Goal: Check status: Check status

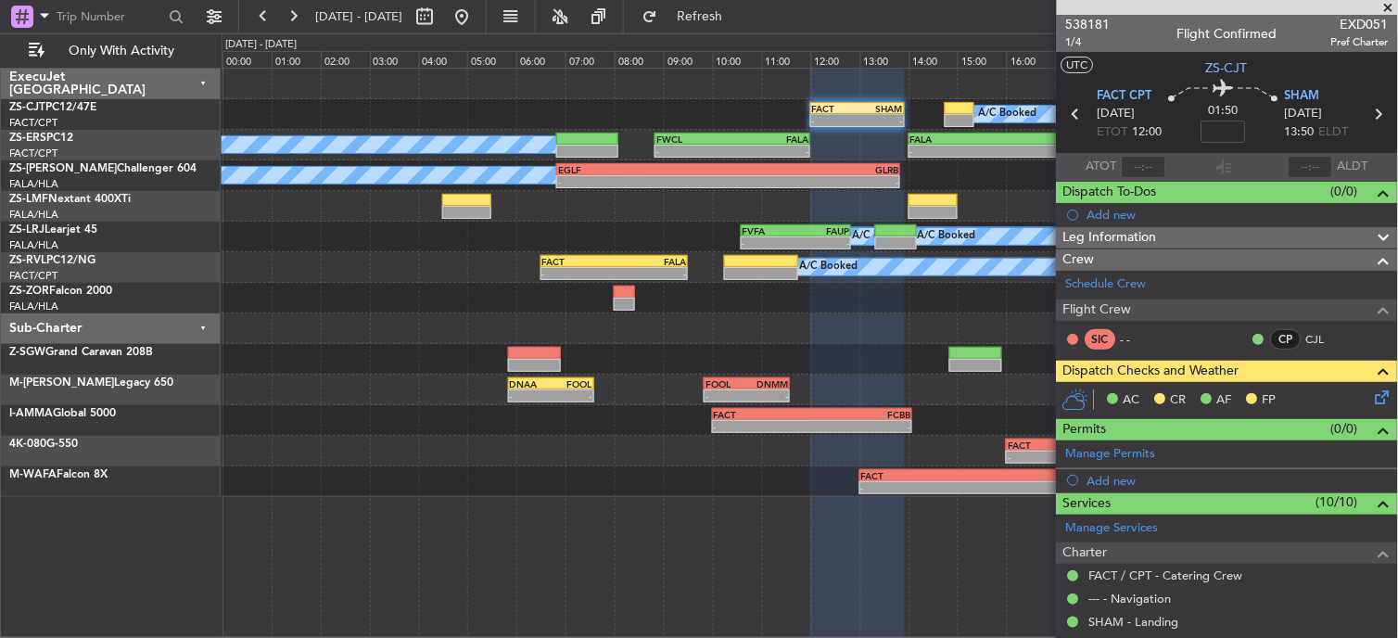
click at [1394, 1] on span at bounding box center [1388, 8] width 19 height 17
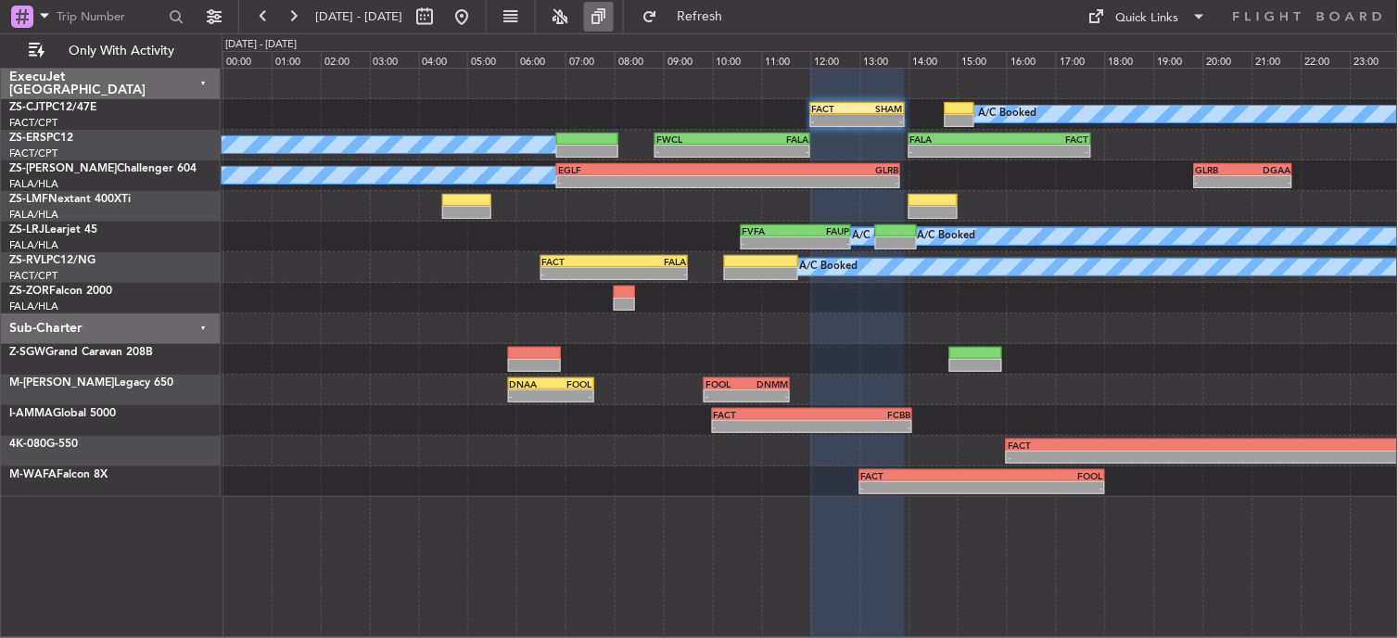
type input "0"
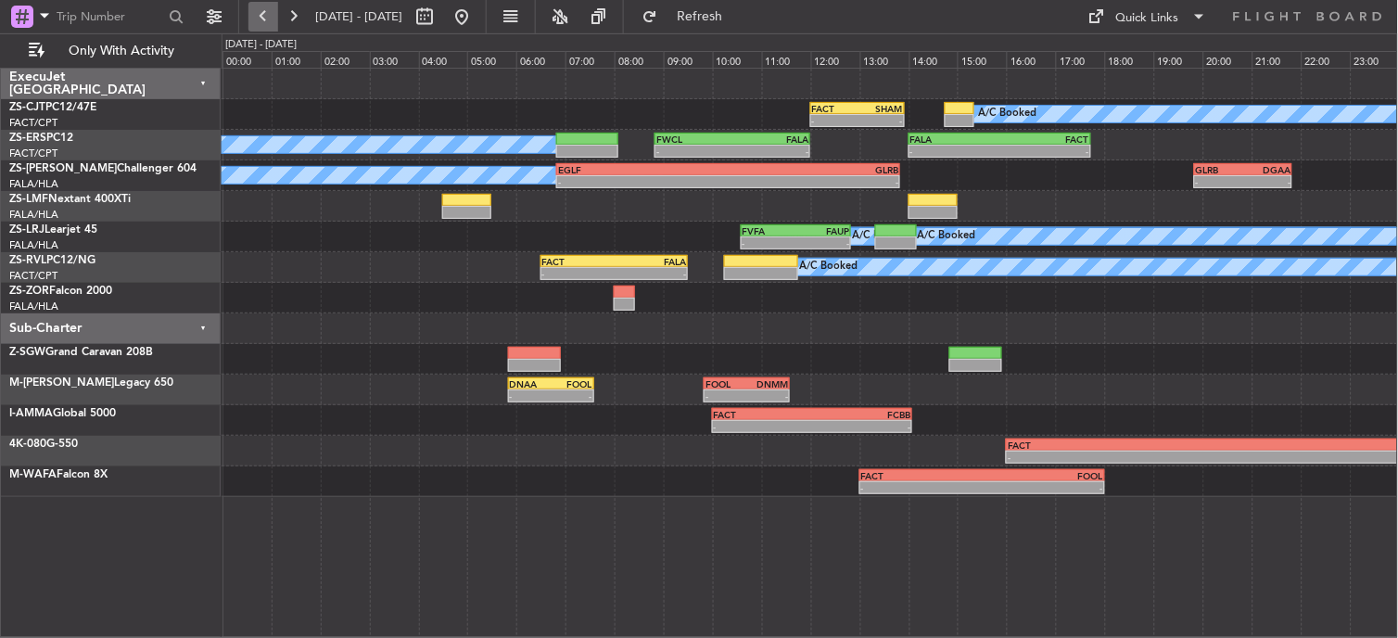
click at [256, 17] on button at bounding box center [263, 17] width 30 height 30
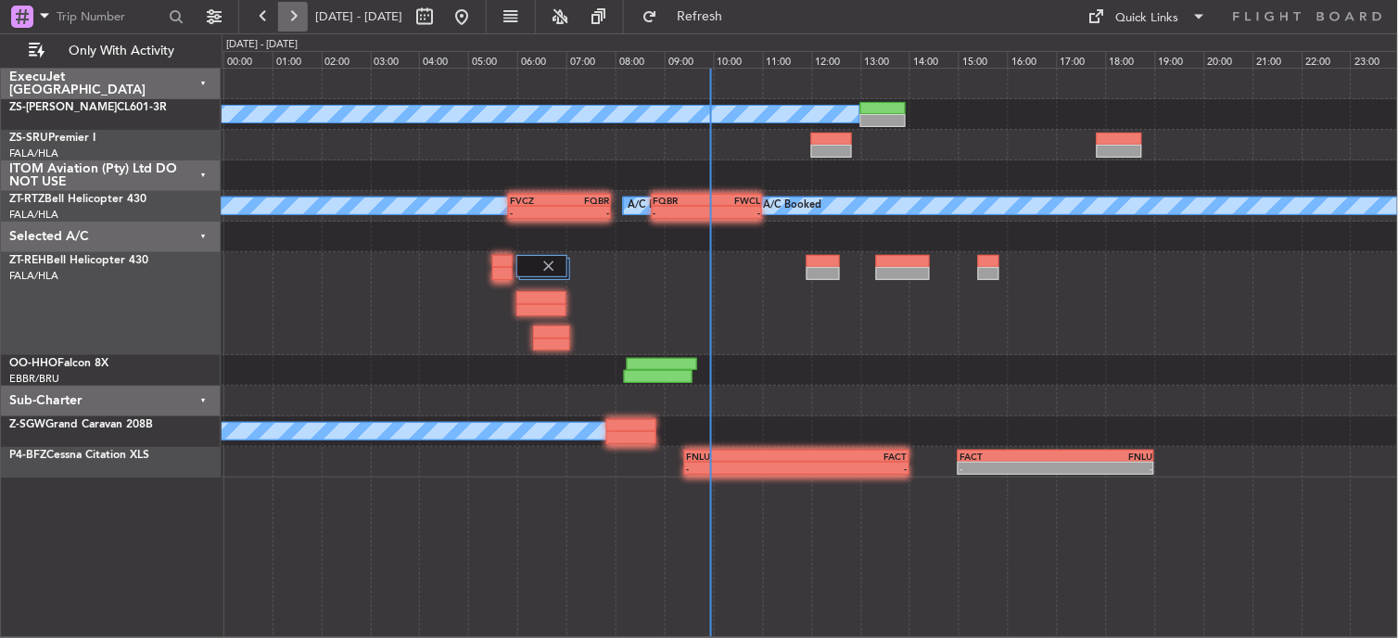
click at [281, 17] on button at bounding box center [293, 17] width 30 height 30
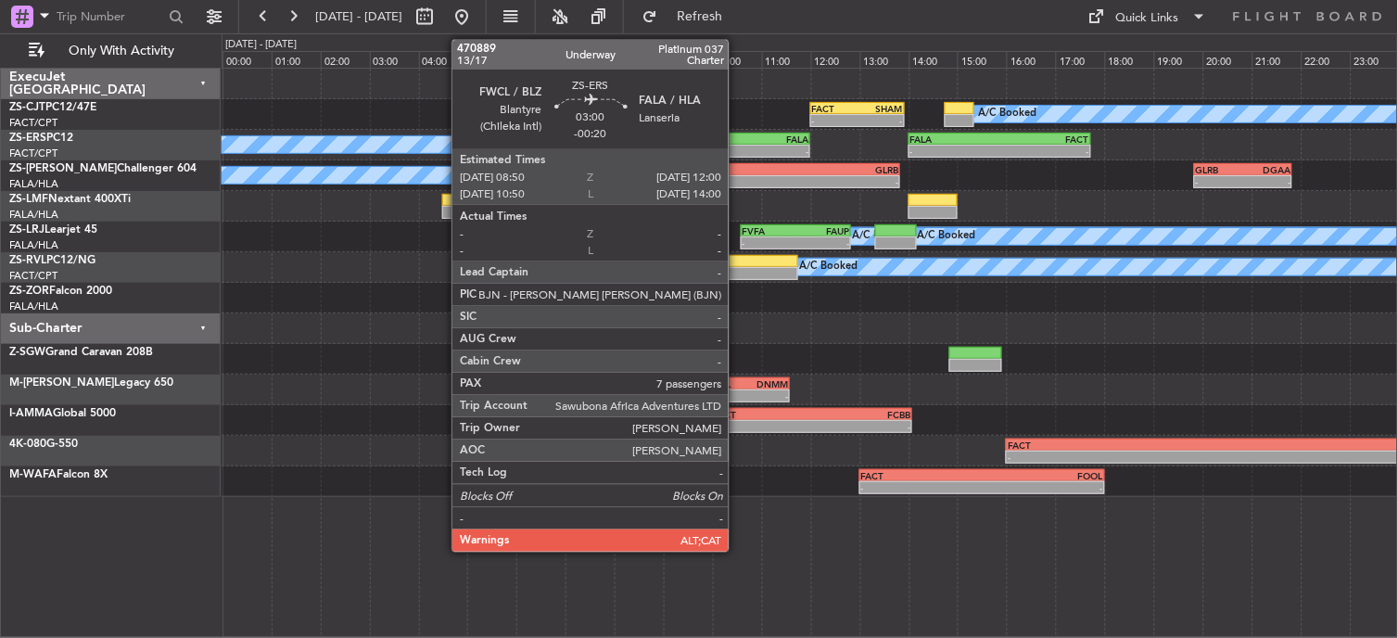
click at [738, 145] on div "- -" at bounding box center [732, 151] width 156 height 13
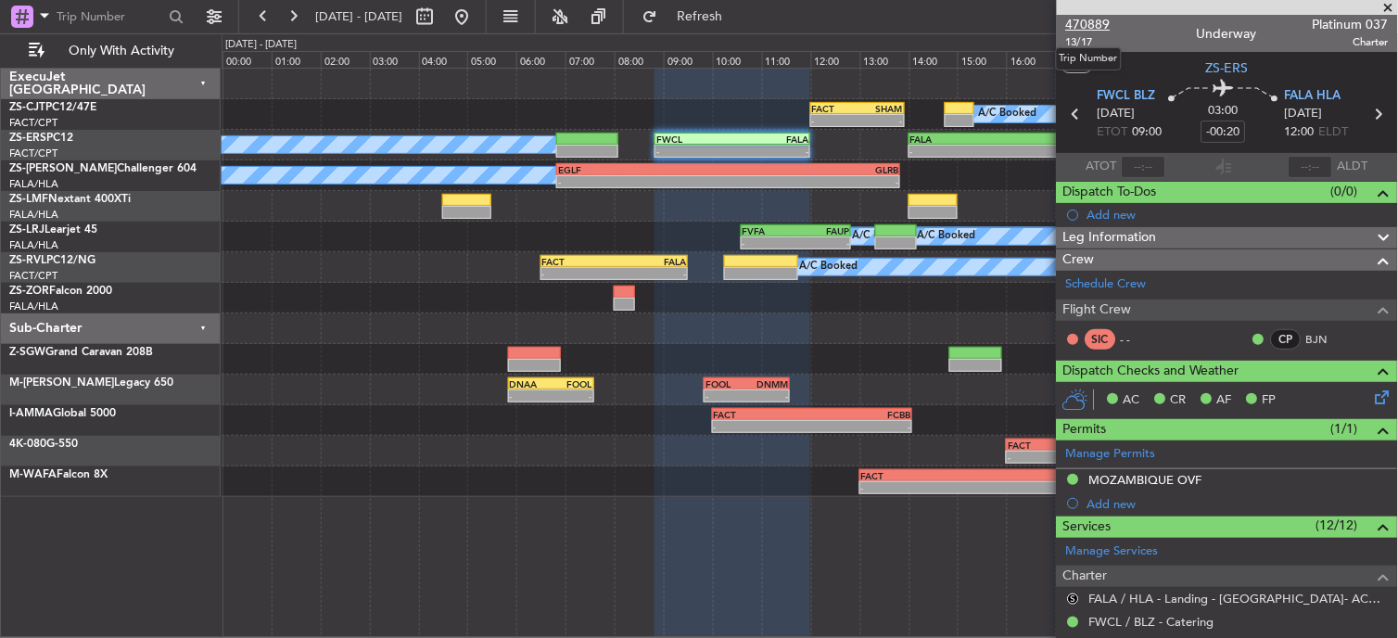
click at [1103, 26] on span "470889" at bounding box center [1088, 24] width 44 height 19
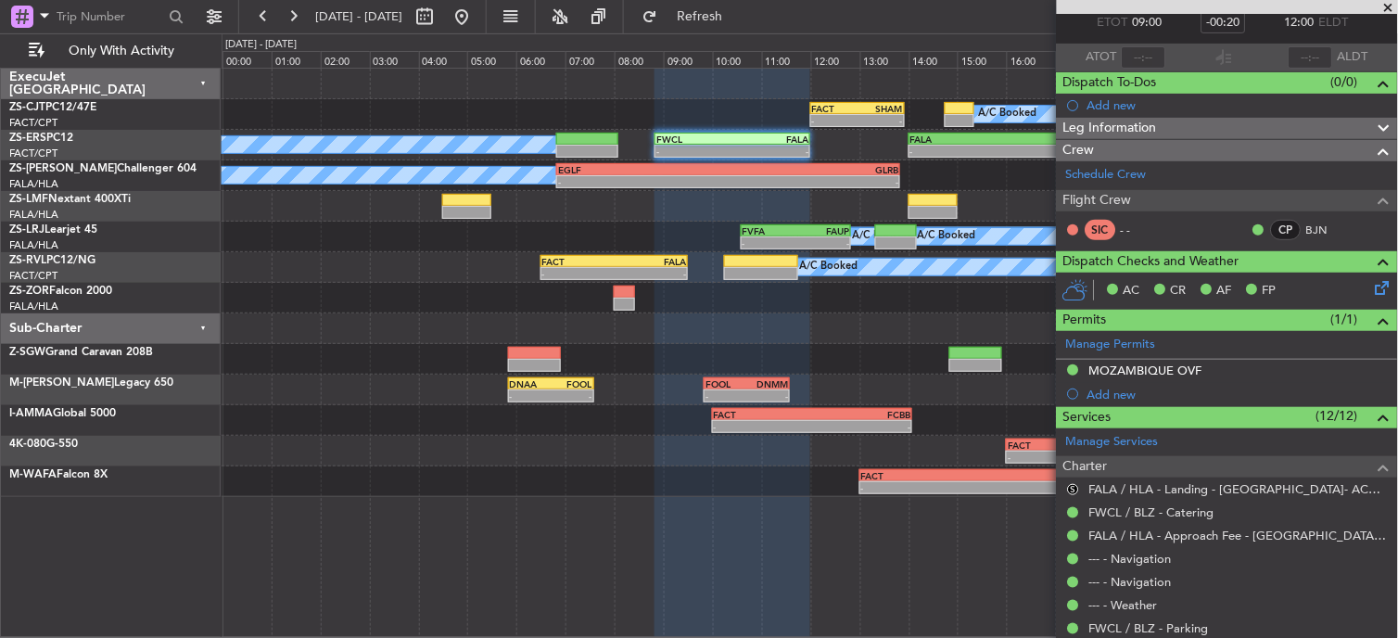
scroll to position [309, 0]
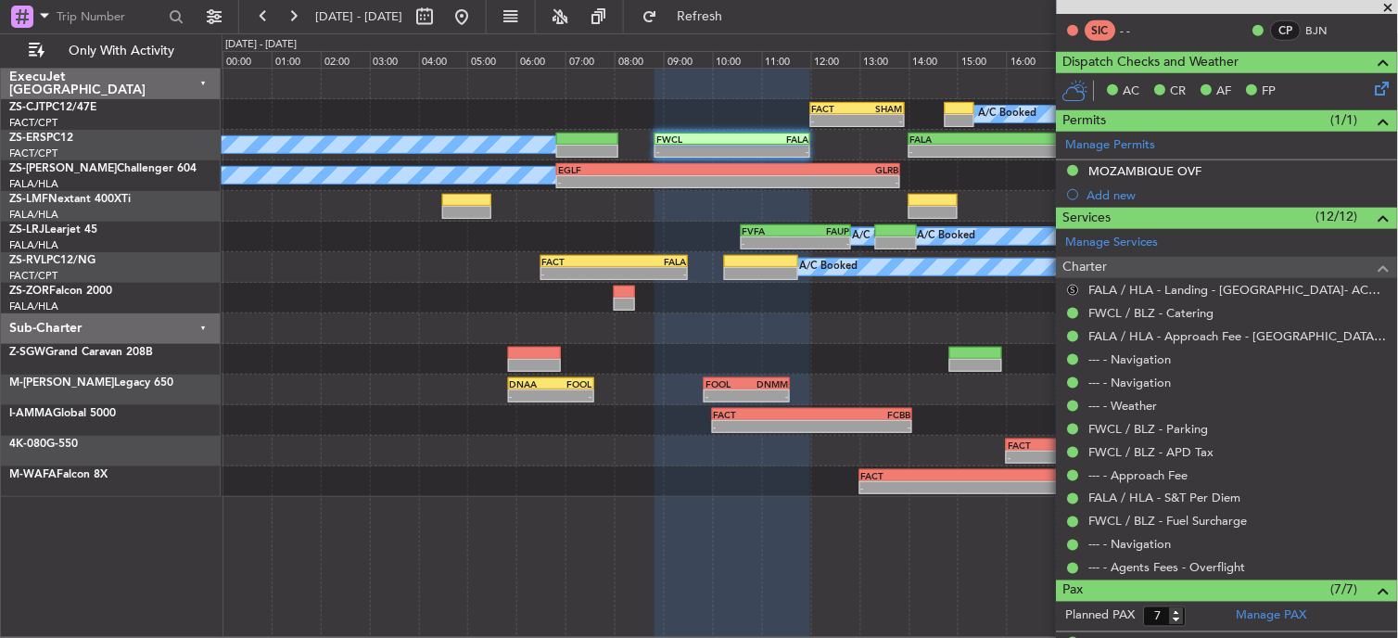
click at [1076, 289] on button "S" at bounding box center [1073, 290] width 11 height 11
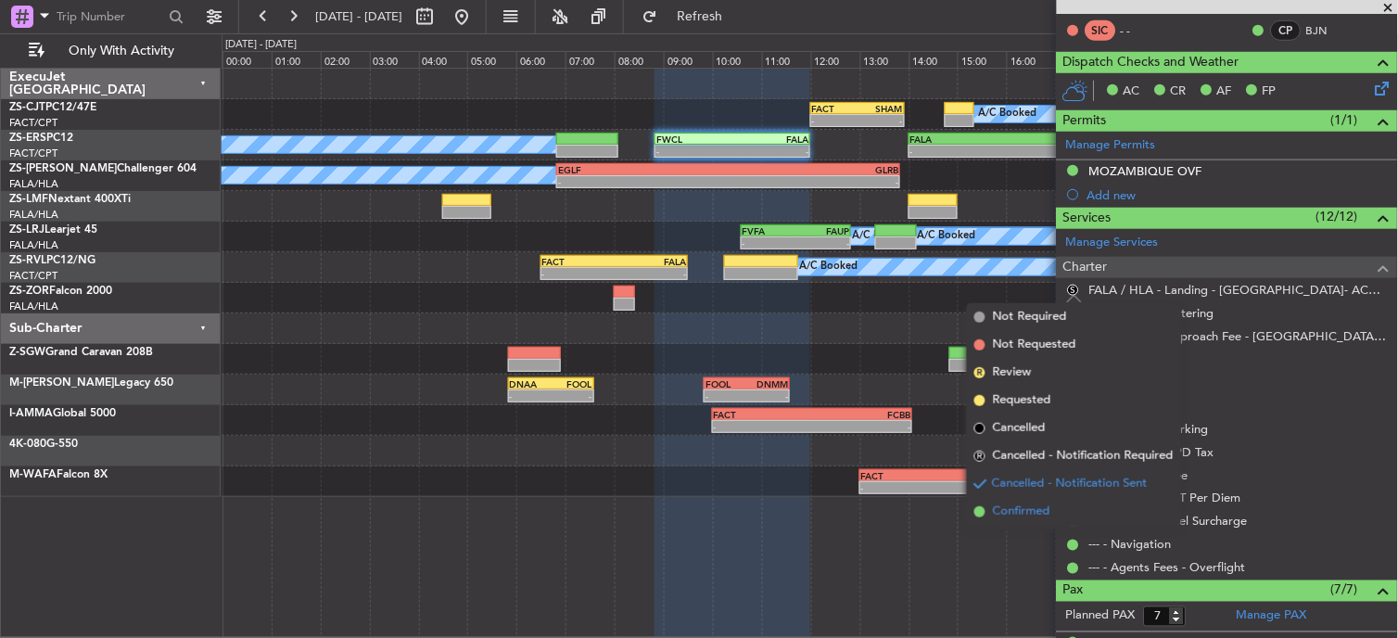
click at [1022, 515] on span "Confirmed" at bounding box center [1021, 511] width 57 height 19
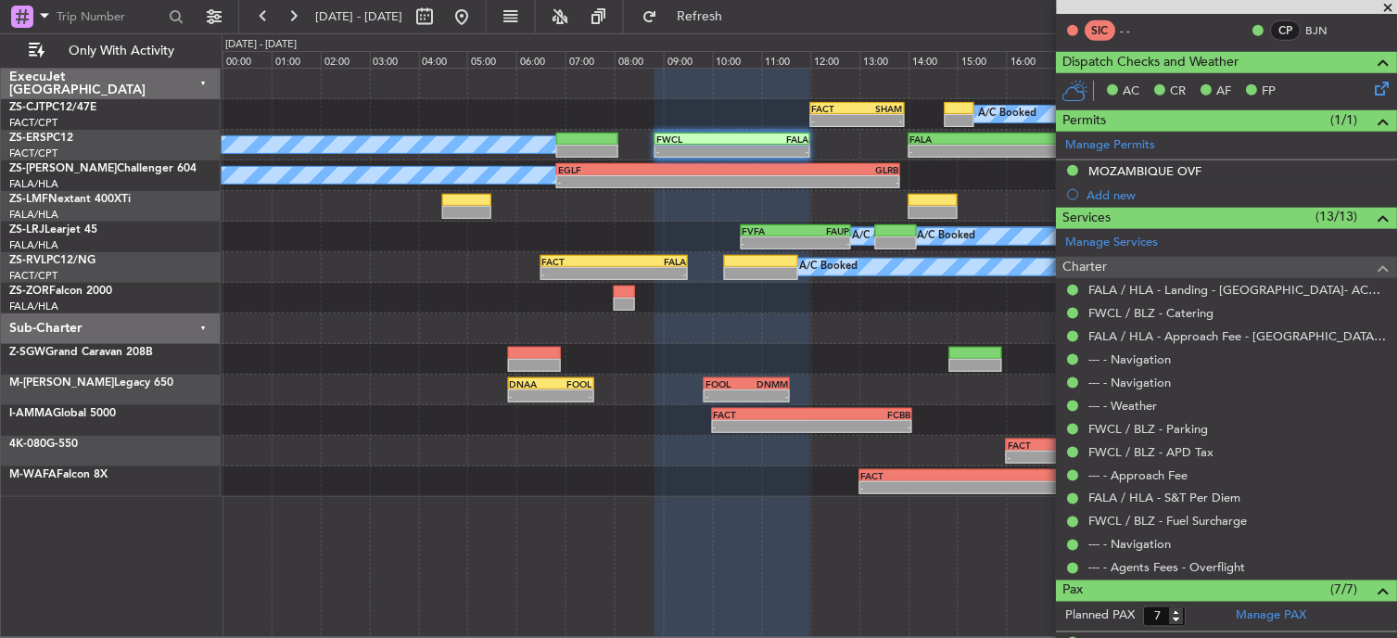
click at [1384, 6] on span at bounding box center [1388, 8] width 19 height 17
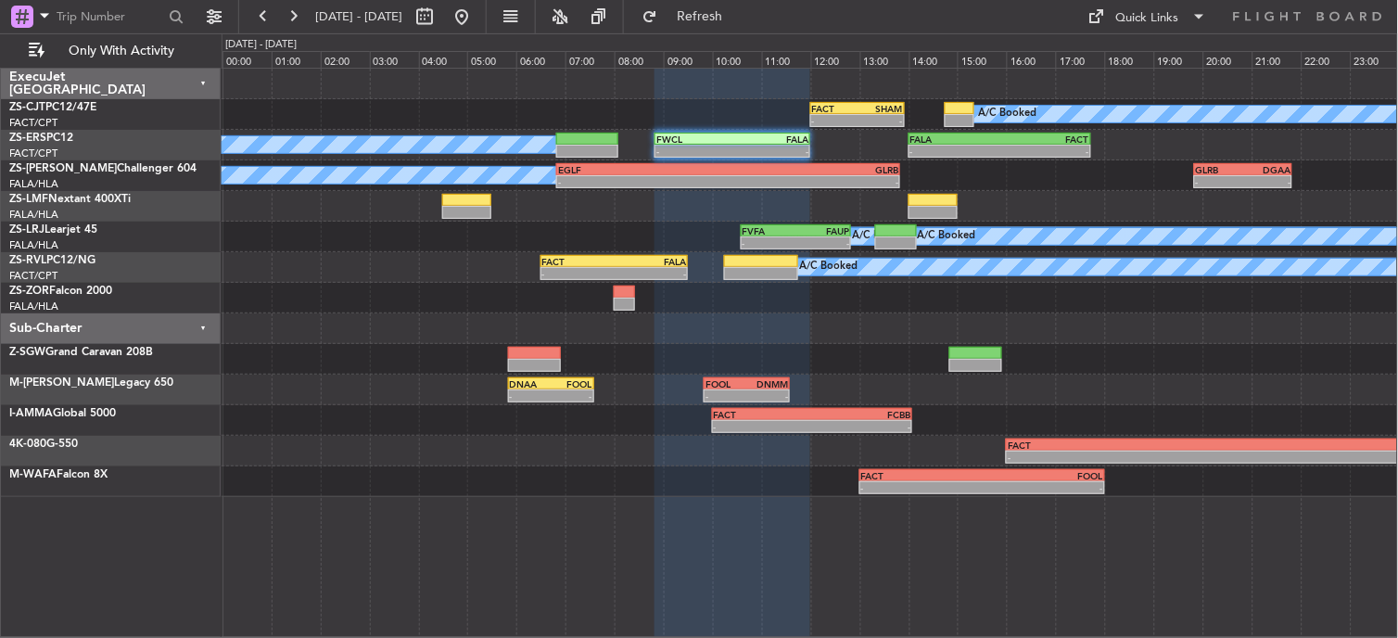
type input "0"
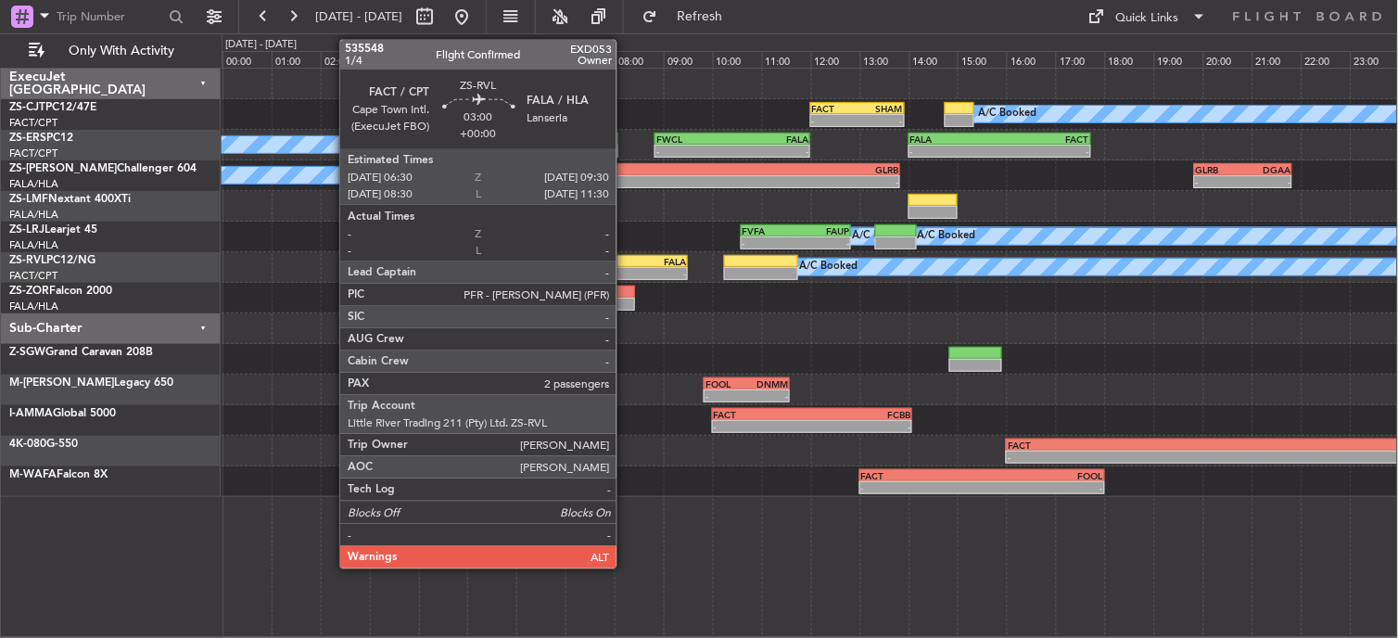
click at [626, 257] on div "FALA" at bounding box center [650, 261] width 72 height 11
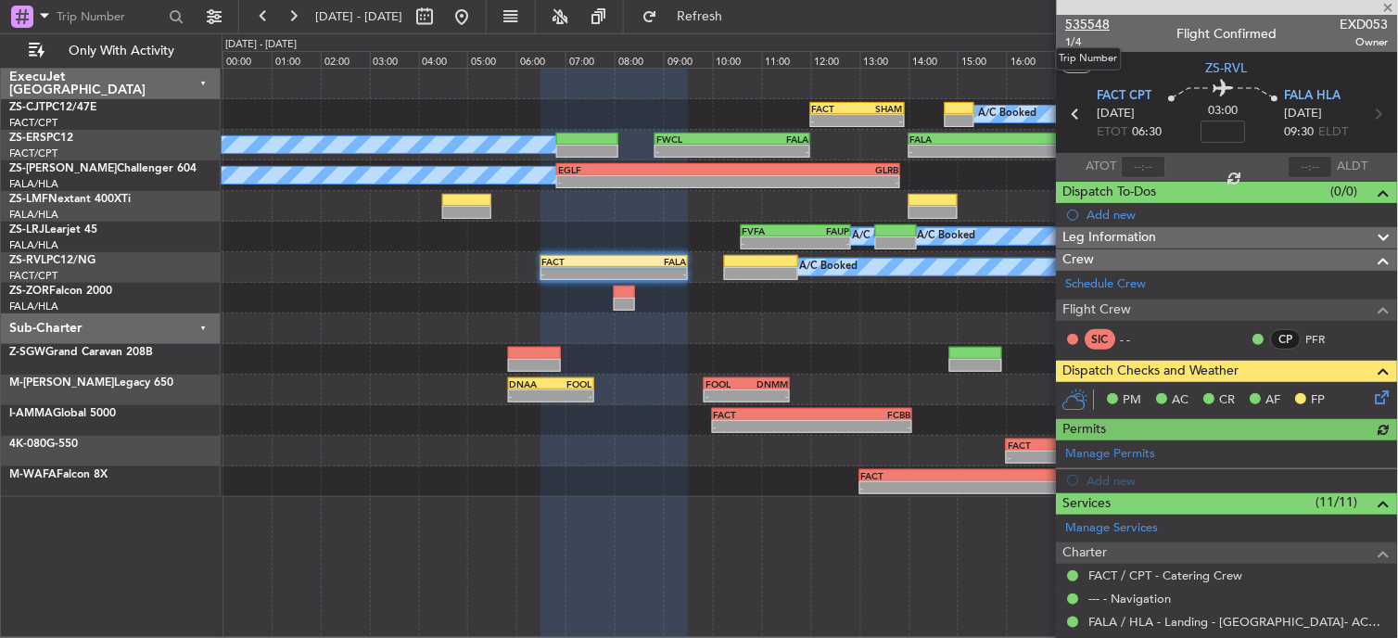
click at [1095, 19] on span "535548" at bounding box center [1088, 24] width 44 height 19
click at [1392, 1] on span at bounding box center [1388, 8] width 19 height 17
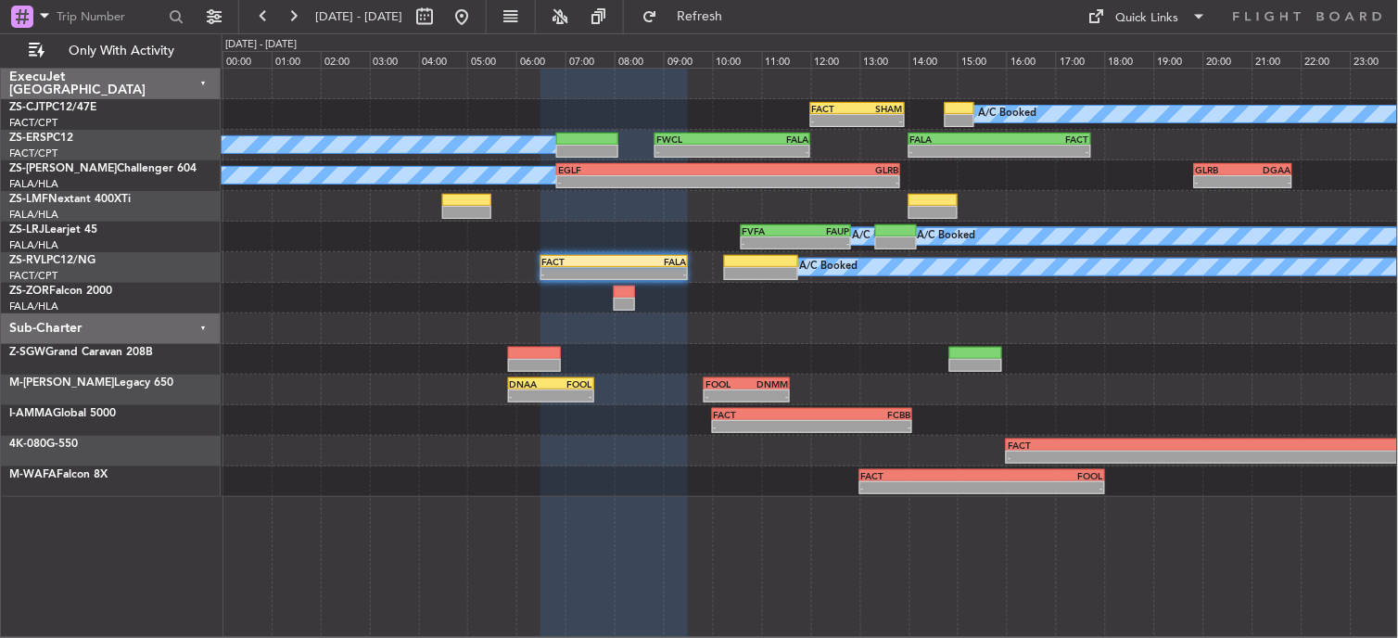
type input "0"
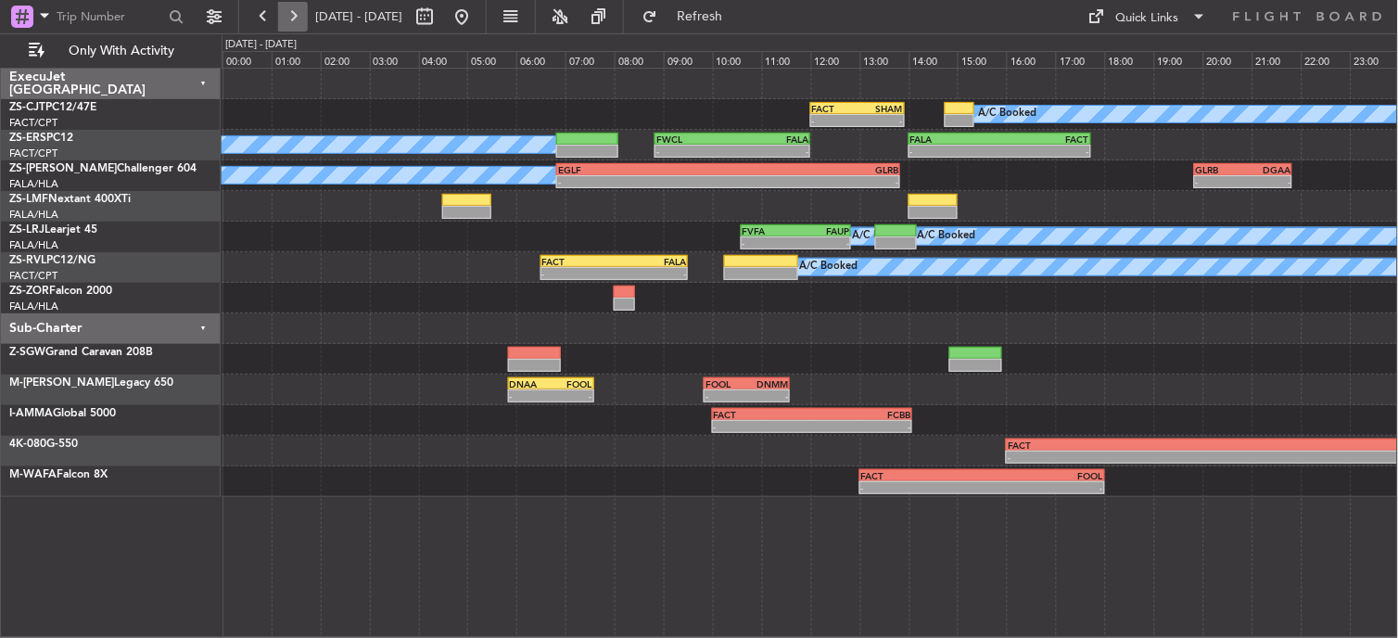
click at [281, 23] on button at bounding box center [293, 17] width 30 height 30
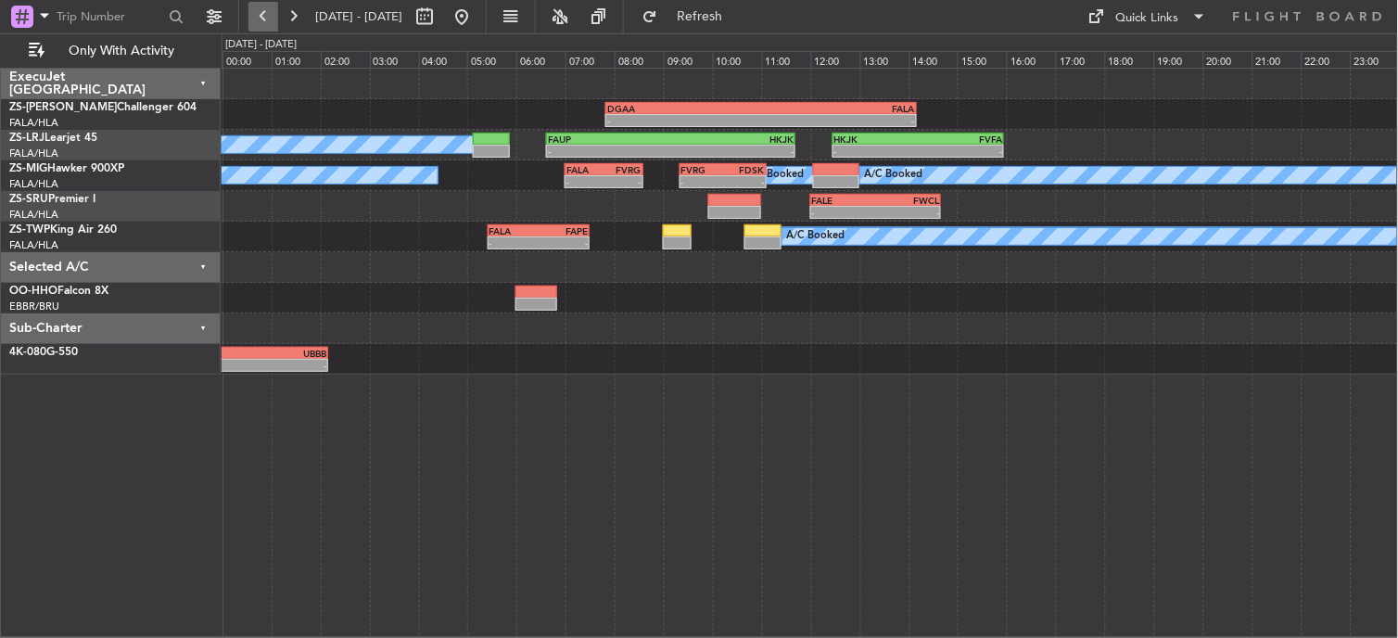
click at [258, 9] on button at bounding box center [263, 17] width 30 height 30
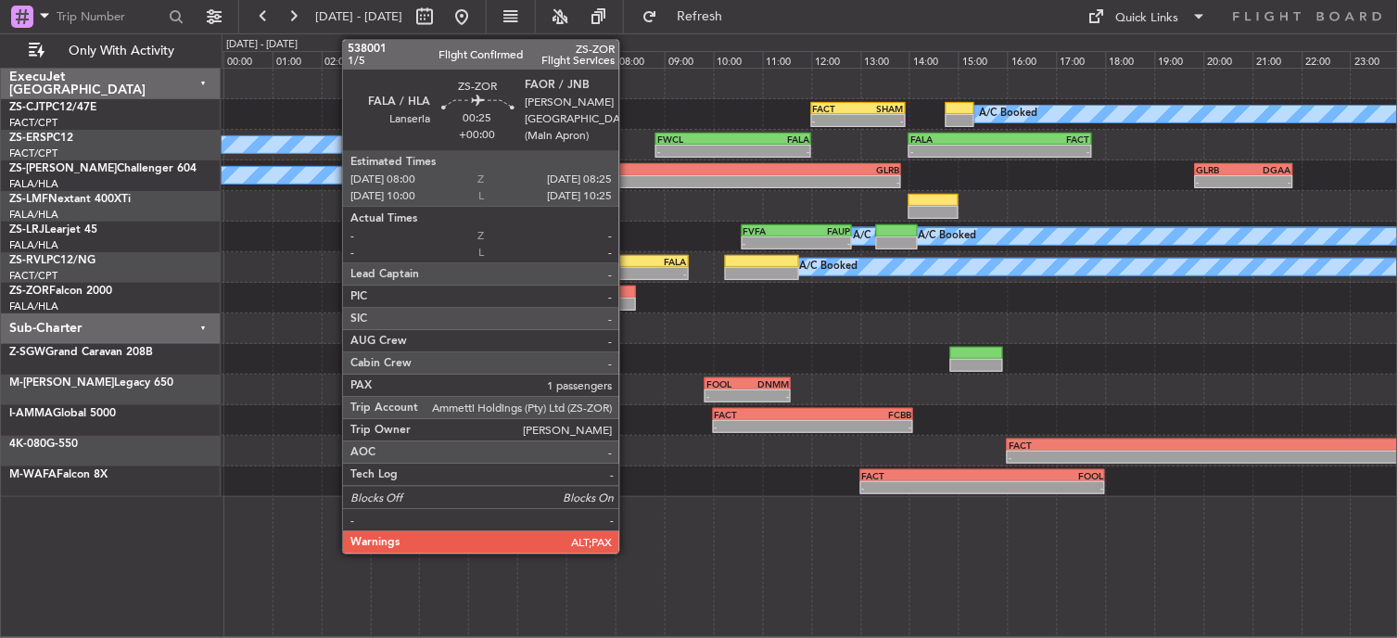
click at [628, 290] on div at bounding box center [624, 291] width 21 height 13
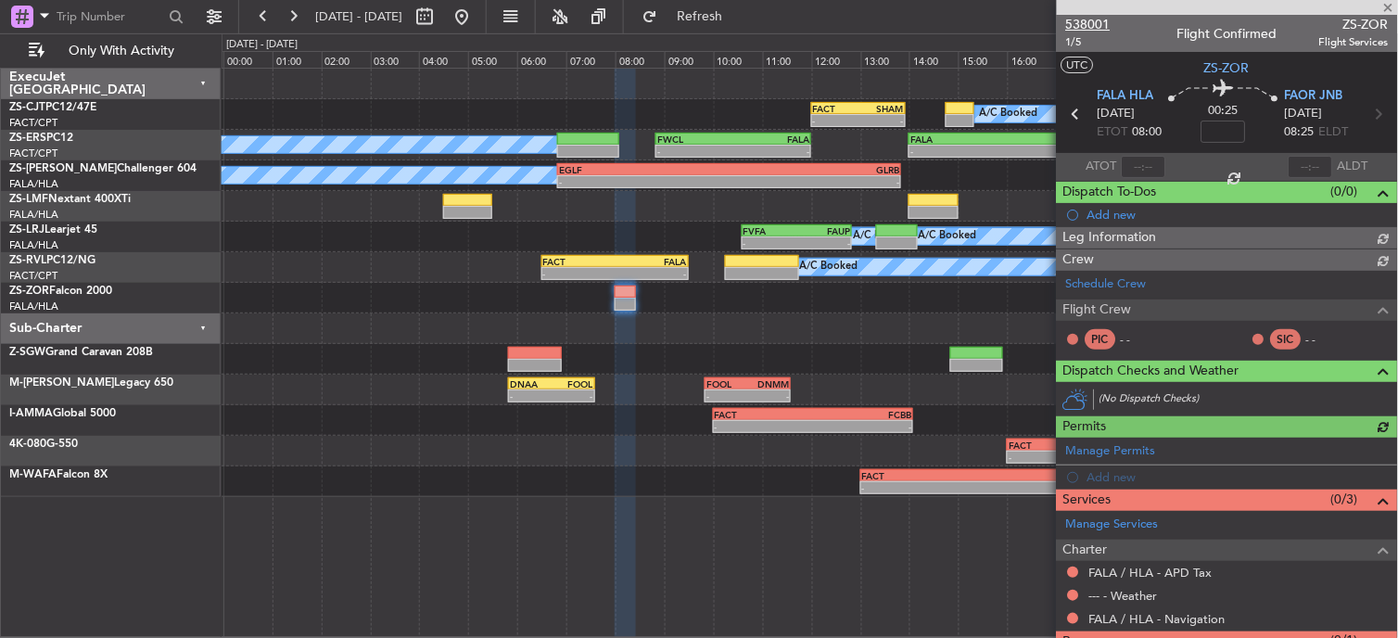
click at [1084, 17] on span "538001" at bounding box center [1088, 24] width 44 height 19
